Goal: Task Accomplishment & Management: Manage account settings

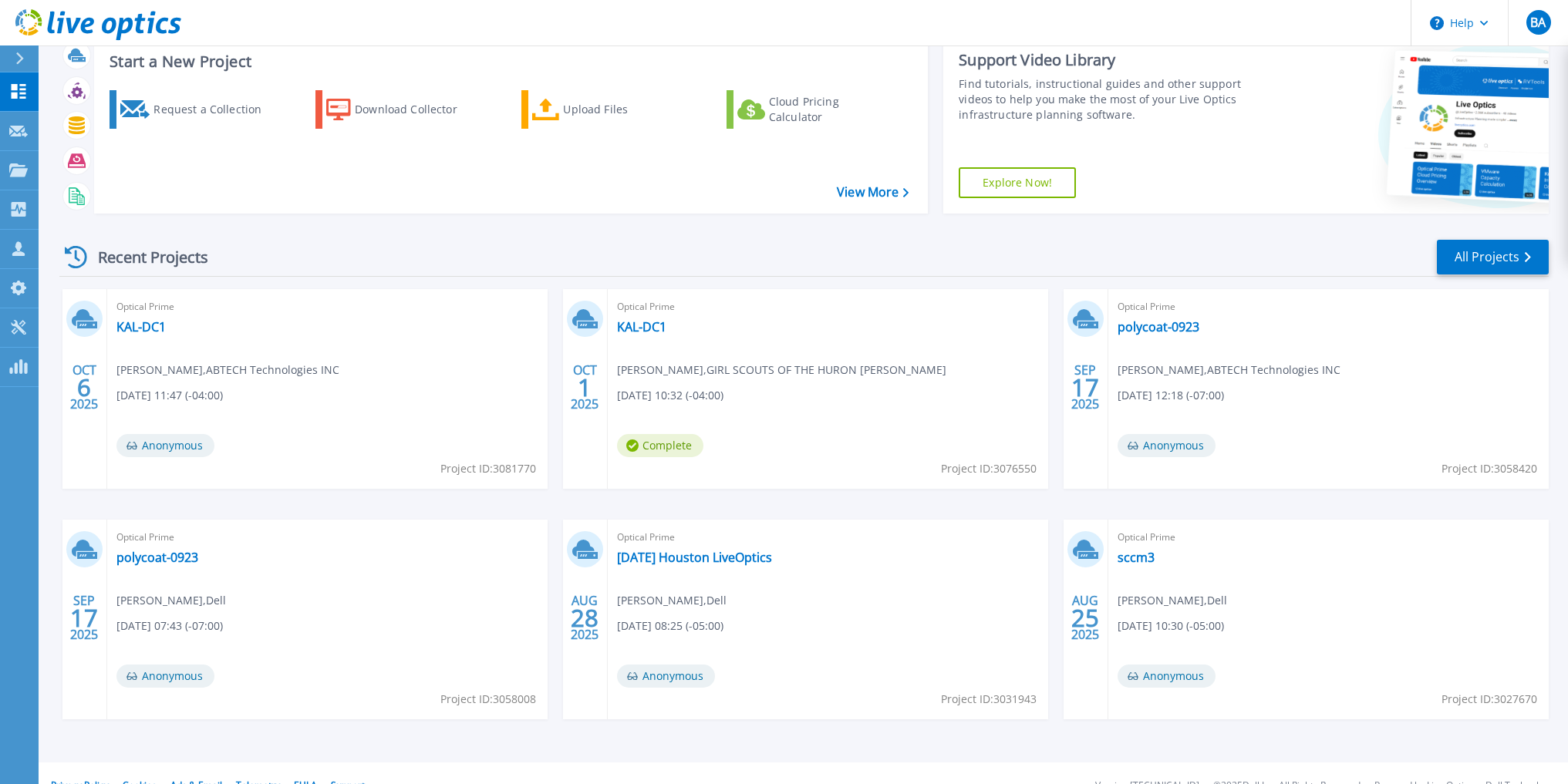
scroll to position [70, 0]
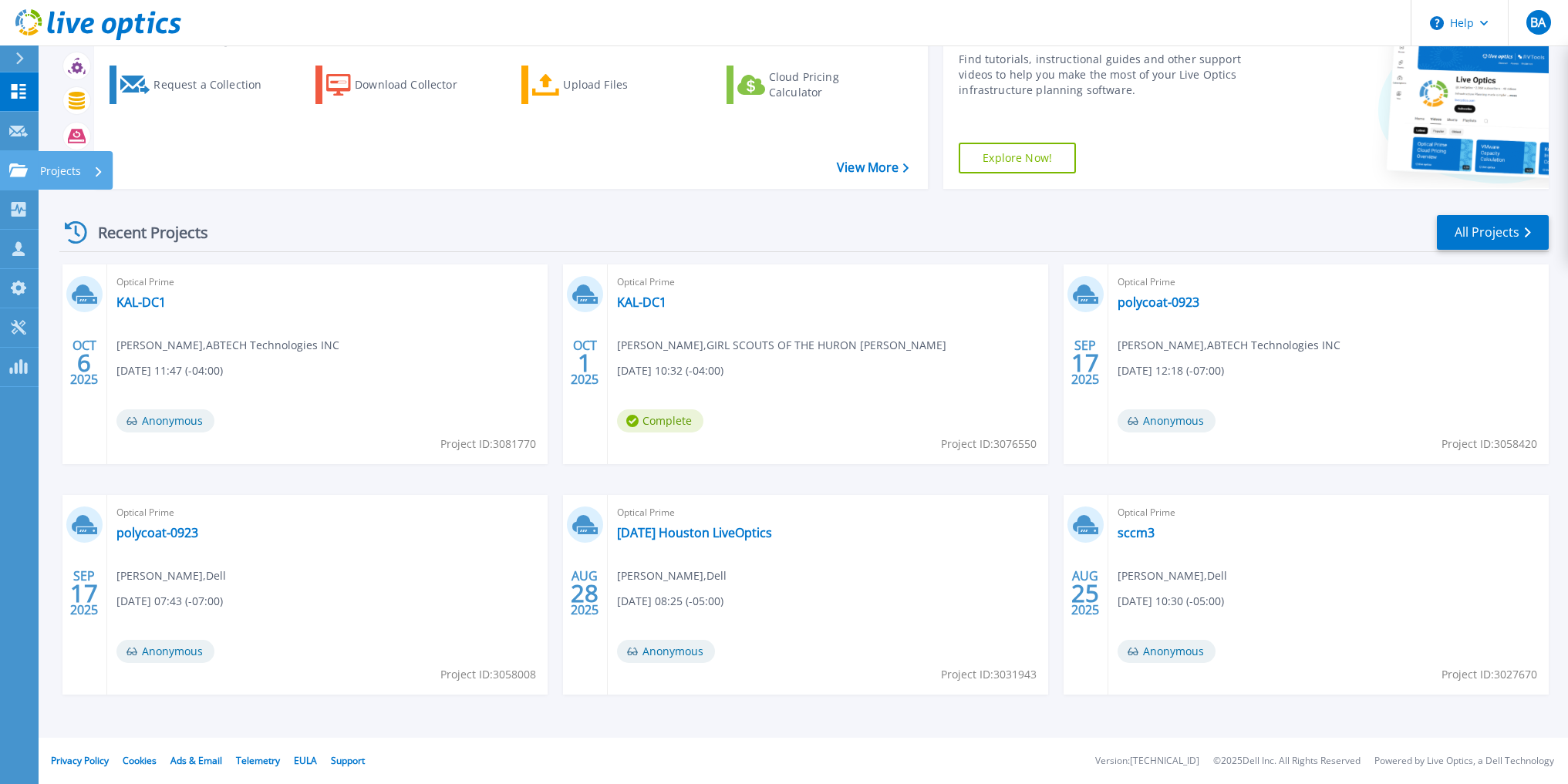
click at [23, 172] on icon at bounding box center [18, 170] width 18 height 14
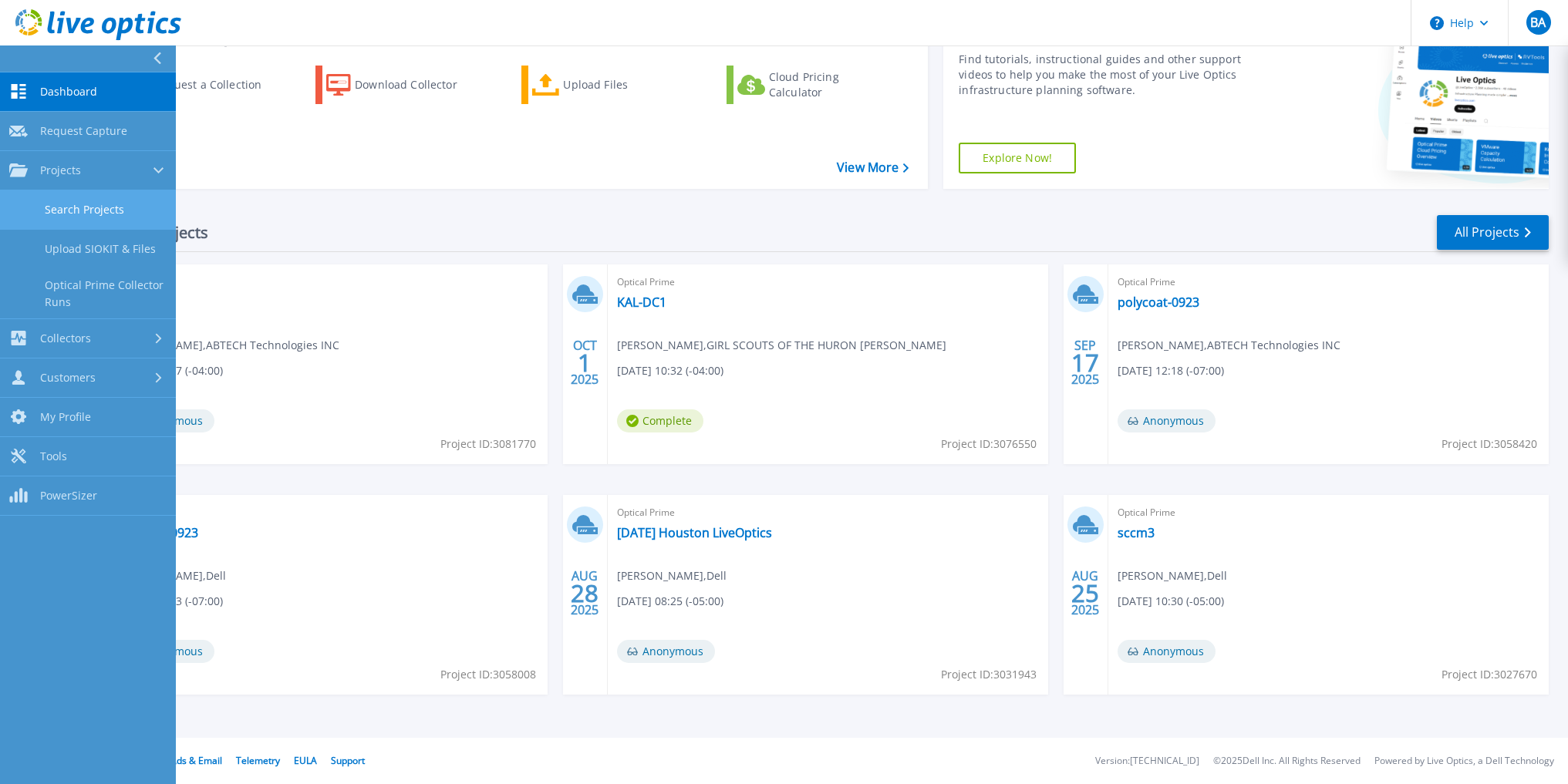
click at [96, 208] on link "Search Projects" at bounding box center [88, 209] width 176 height 40
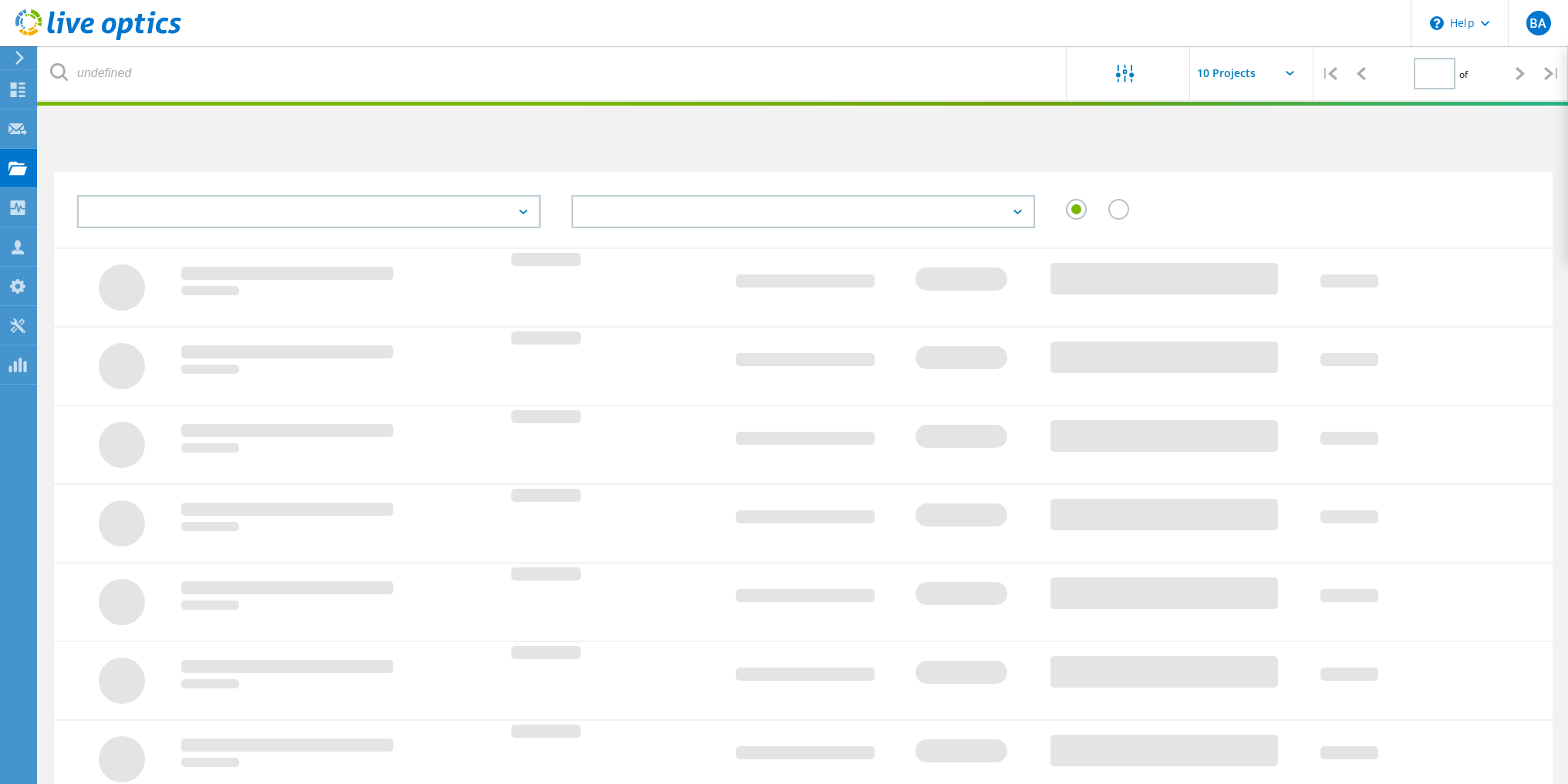
type input "1"
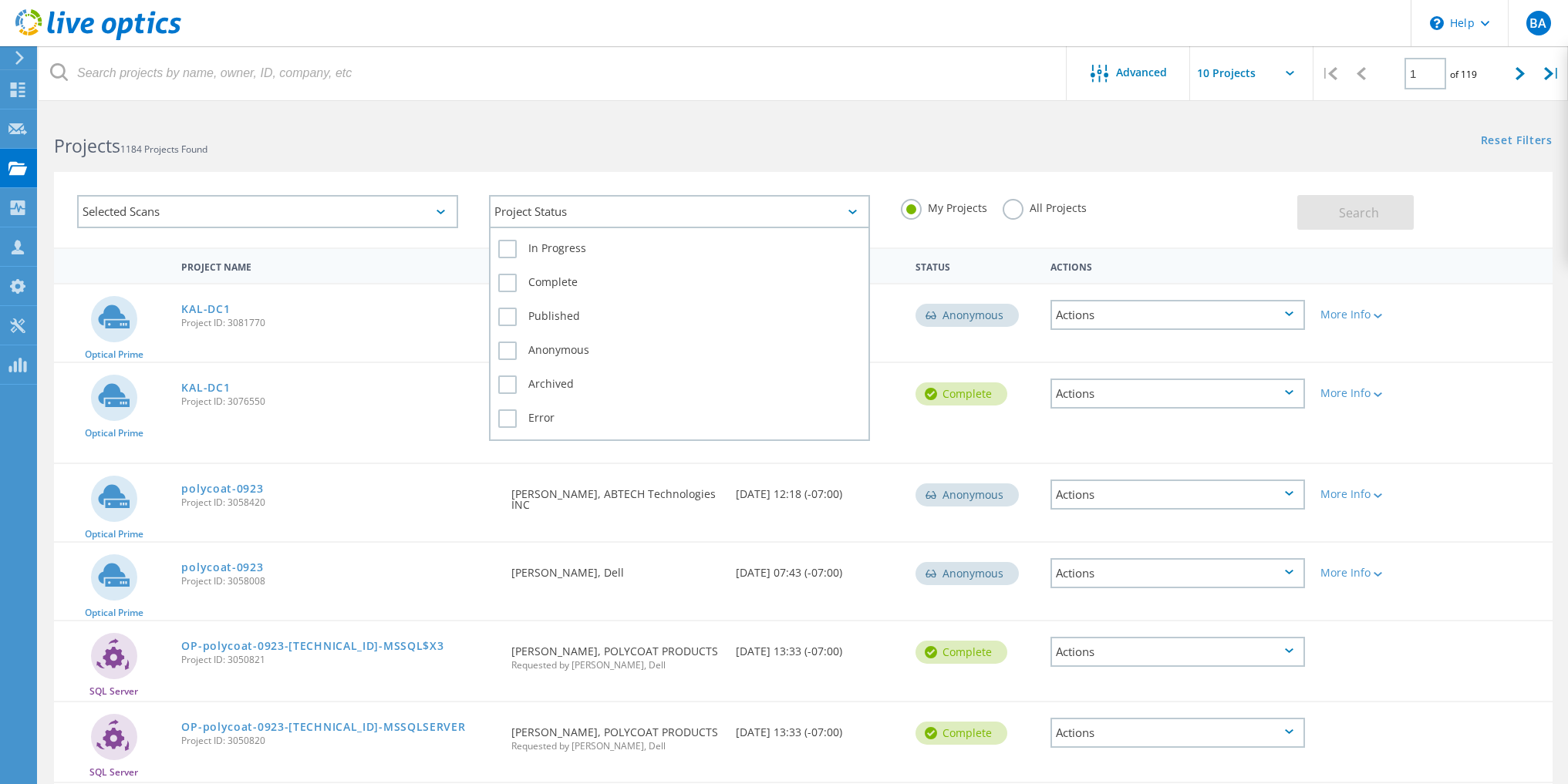
click at [544, 211] on div "Project Status" at bounding box center [679, 211] width 381 height 33
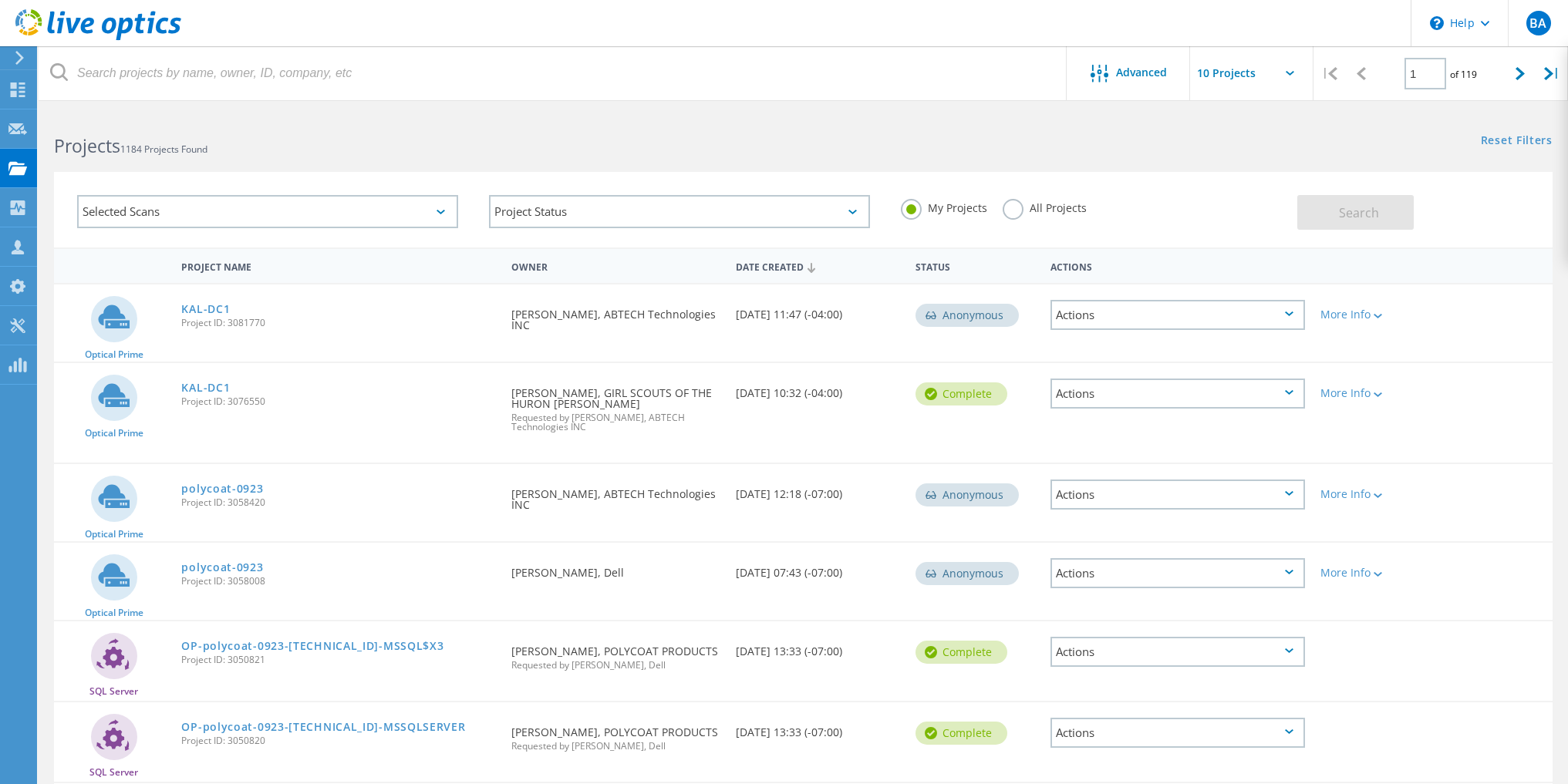
click at [1014, 212] on label "All Projects" at bounding box center [1044, 205] width 84 height 14
click at [0, 0] on input "All Projects" at bounding box center [0, 0] width 0 height 0
click at [1367, 207] on span "Search" at bounding box center [1360, 213] width 41 height 17
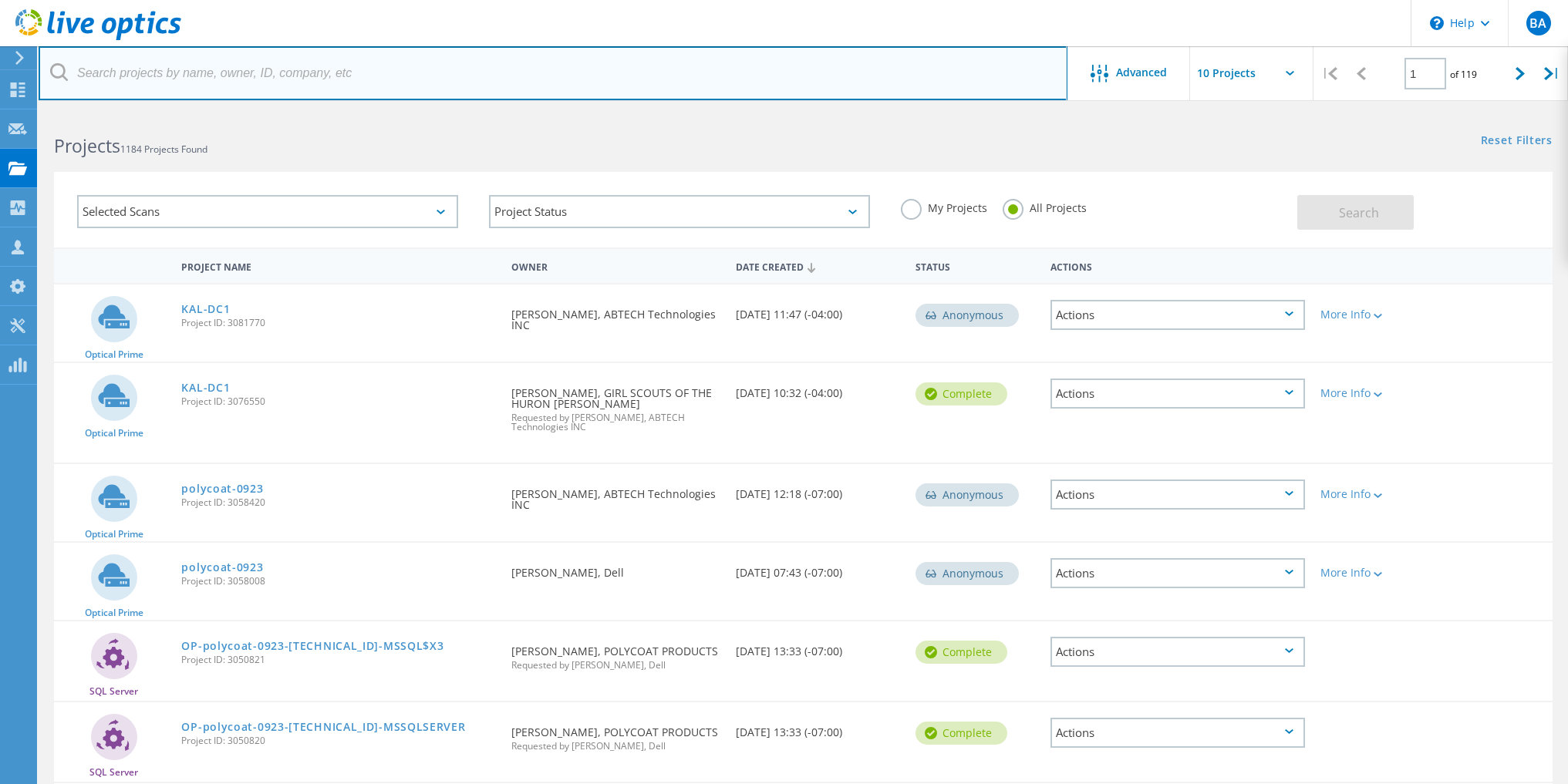
click at [255, 73] on input "text" at bounding box center [553, 73] width 1030 height 54
drag, startPoint x: 163, startPoint y: 79, endPoint x: 30, endPoint y: 68, distance: 133.5
click at [39, 68] on input "tech" at bounding box center [553, 73] width 1030 height 54
paste input "s@markimicrowave.com"
type input "techs@markimicrowave.com"
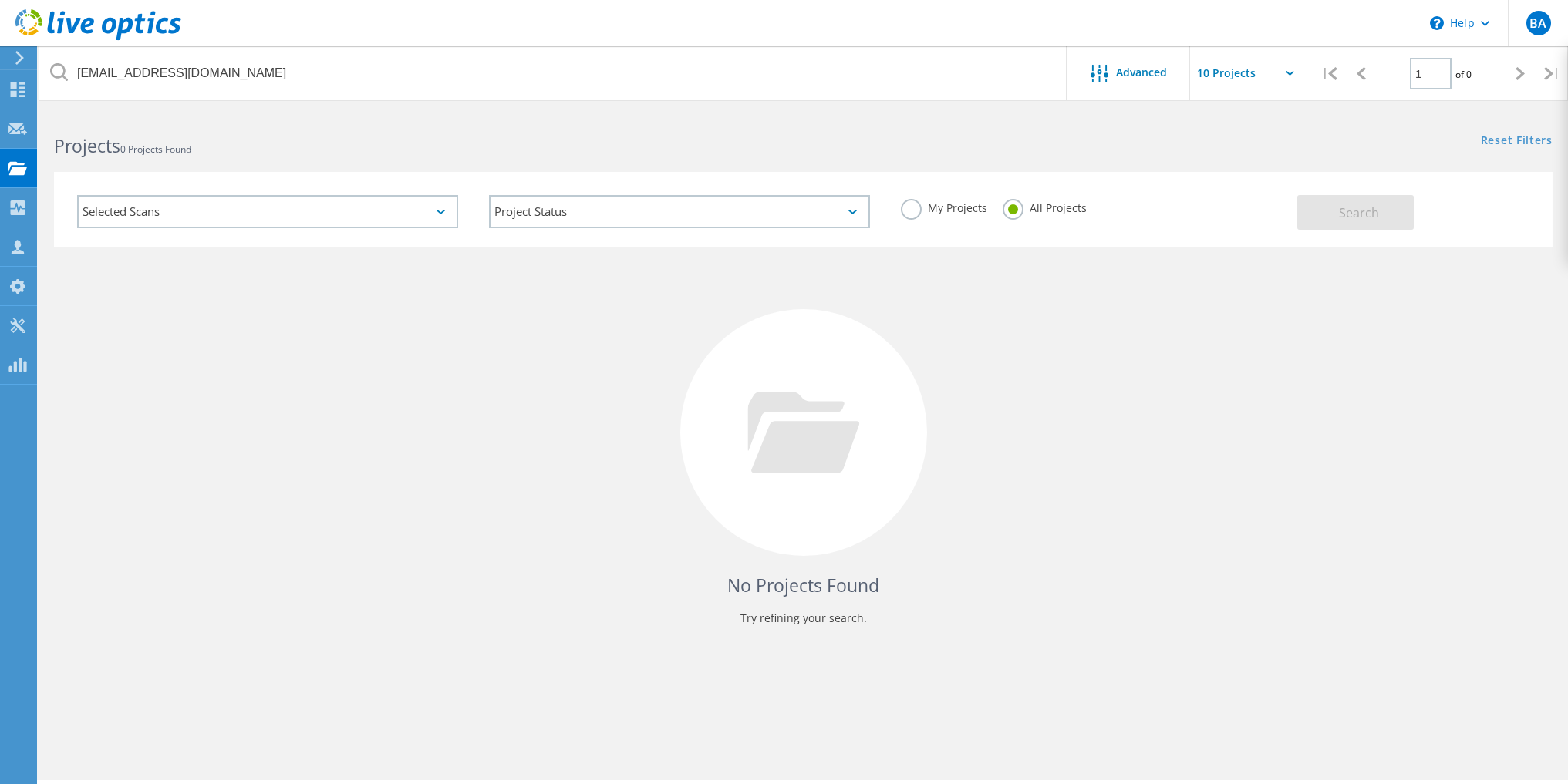
click at [910, 208] on label "My Projects" at bounding box center [945, 205] width 87 height 14
click at [0, 0] on input "My Projects" at bounding box center [0, 0] width 0 height 0
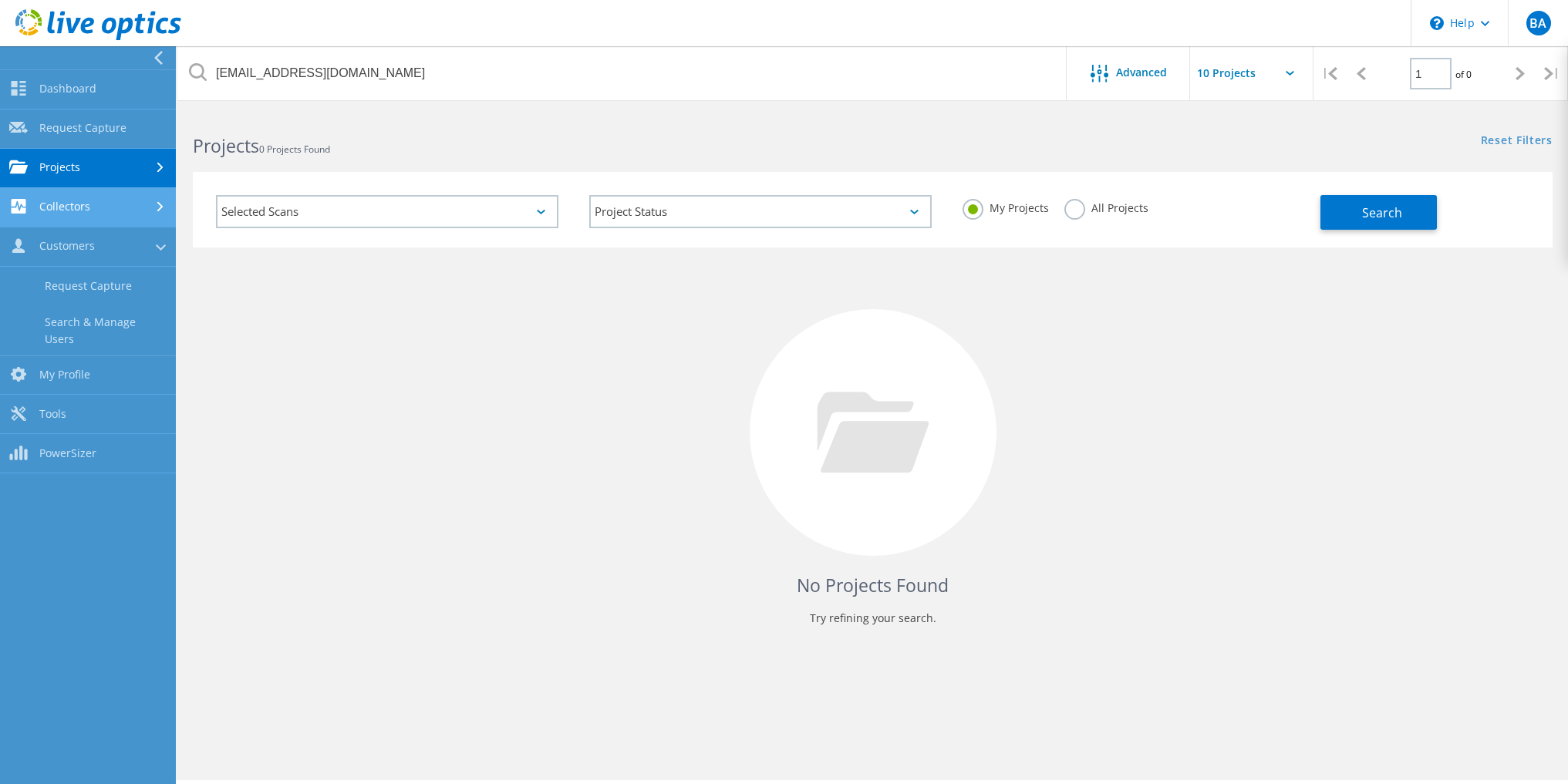
click at [54, 211] on link "Collectors" at bounding box center [88, 207] width 176 height 40
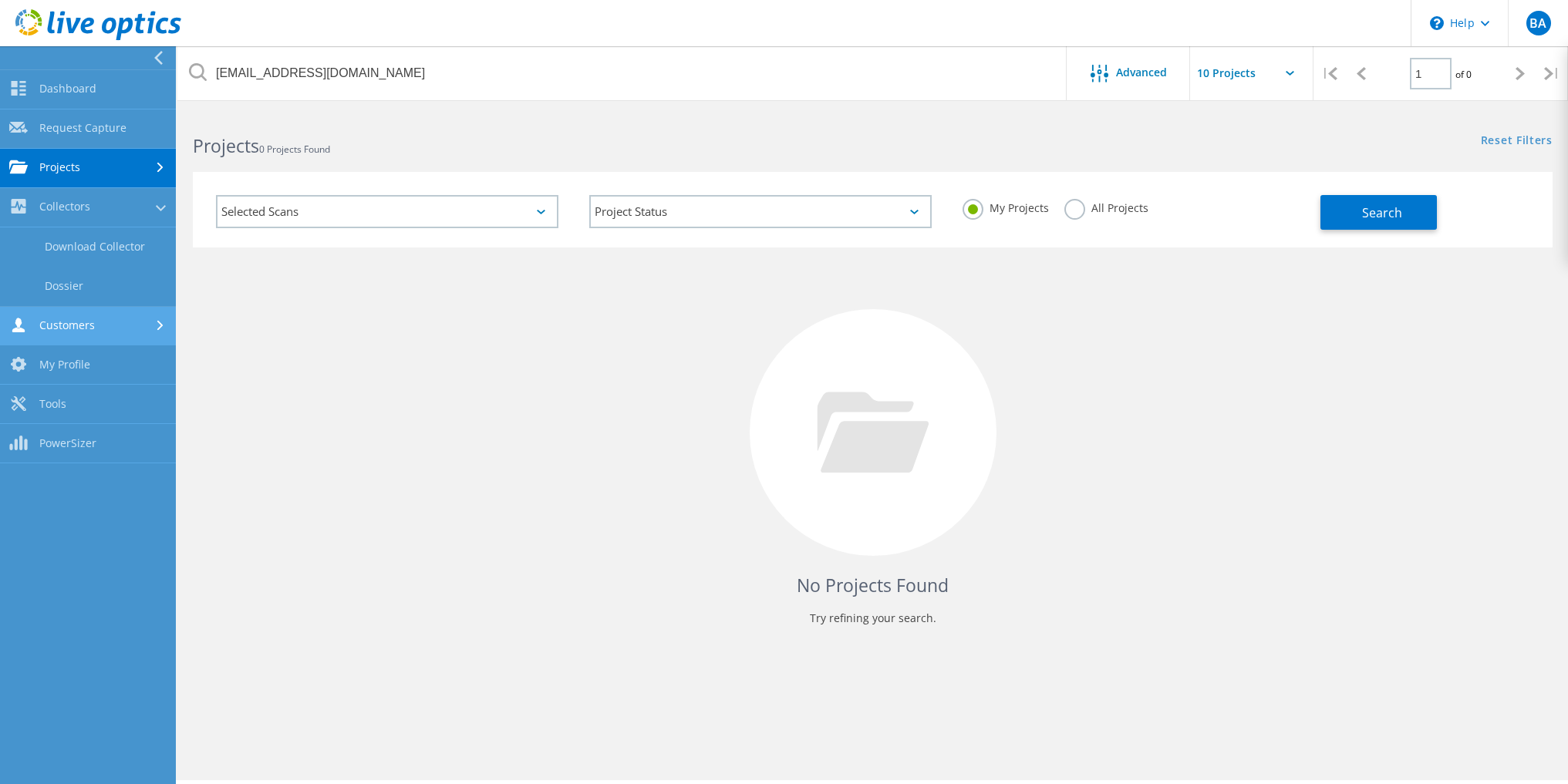
click at [52, 325] on link "Customers" at bounding box center [88, 326] width 176 height 40
click at [75, 365] on link "My Profile" at bounding box center [88, 375] width 176 height 40
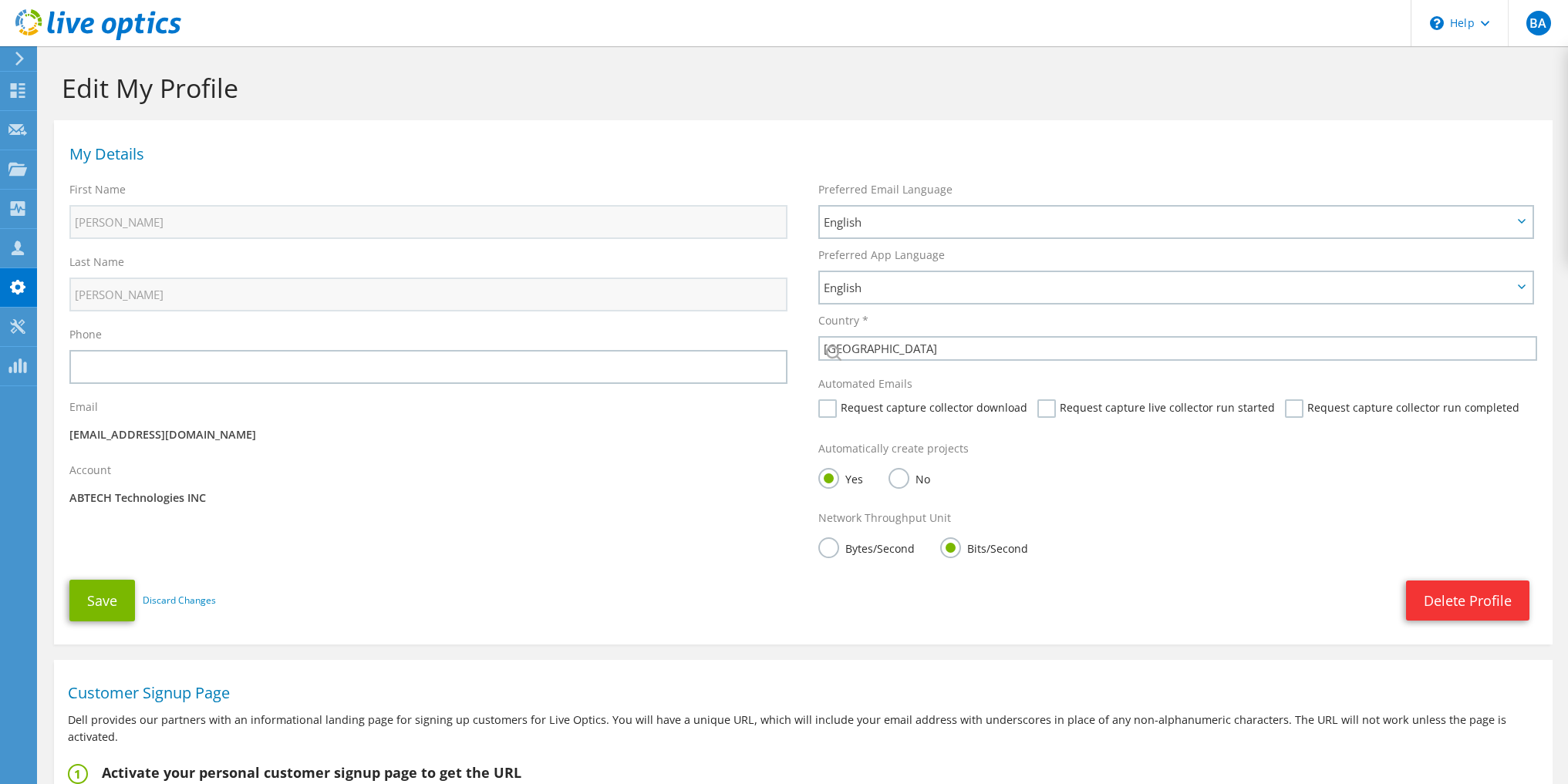
select select "224"
